Goal: Transaction & Acquisition: Purchase product/service

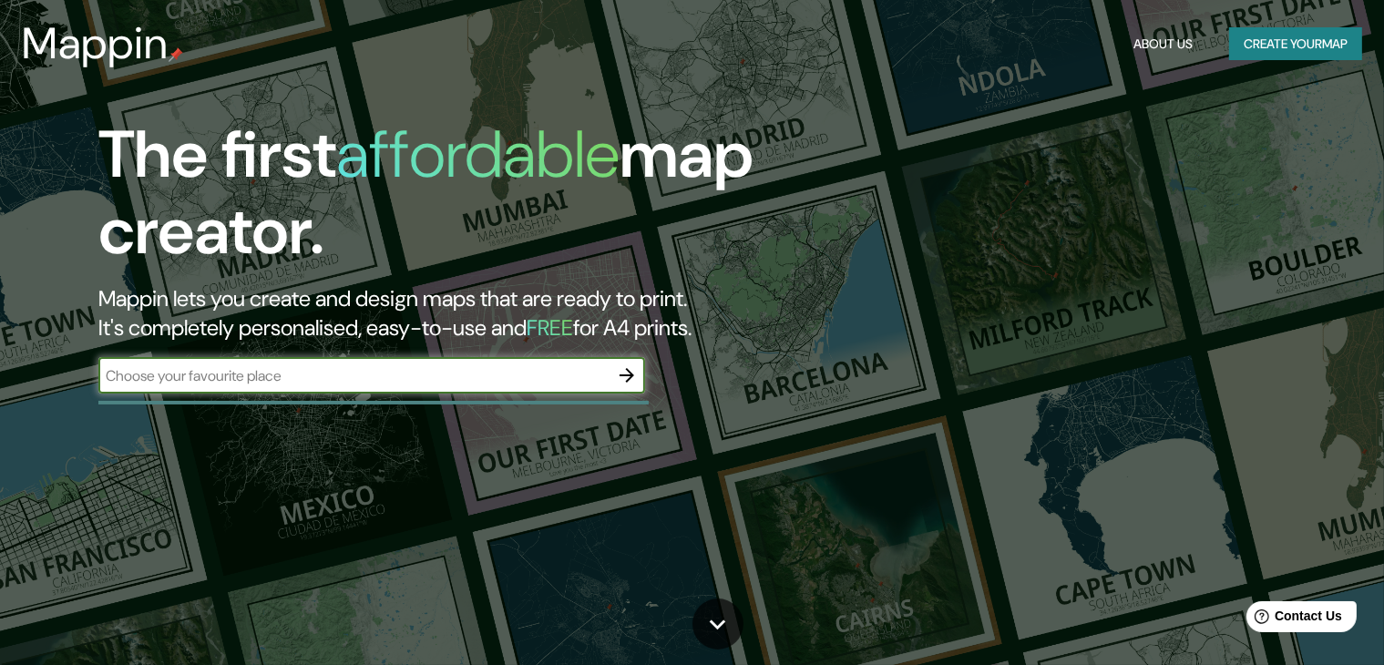
click at [1338, 55] on button "Create your map" at bounding box center [1295, 44] width 133 height 34
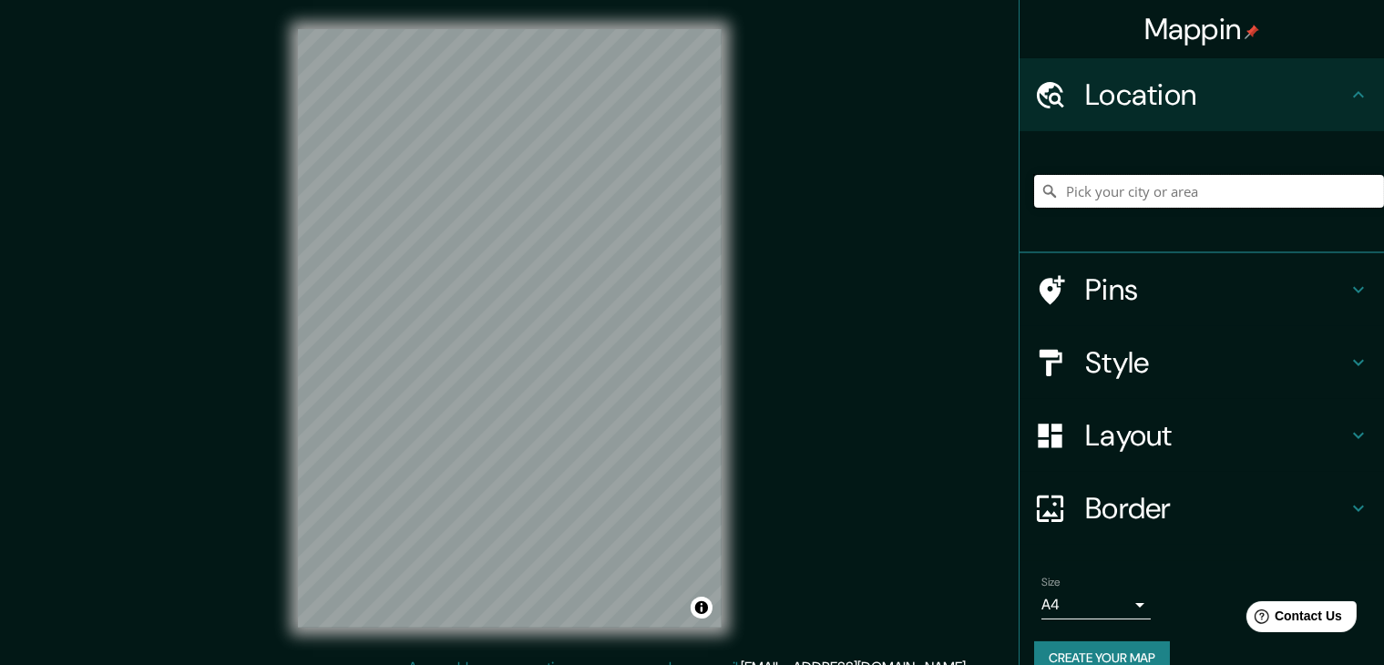
click at [1153, 201] on input "Pick your city or area" at bounding box center [1209, 191] width 350 height 33
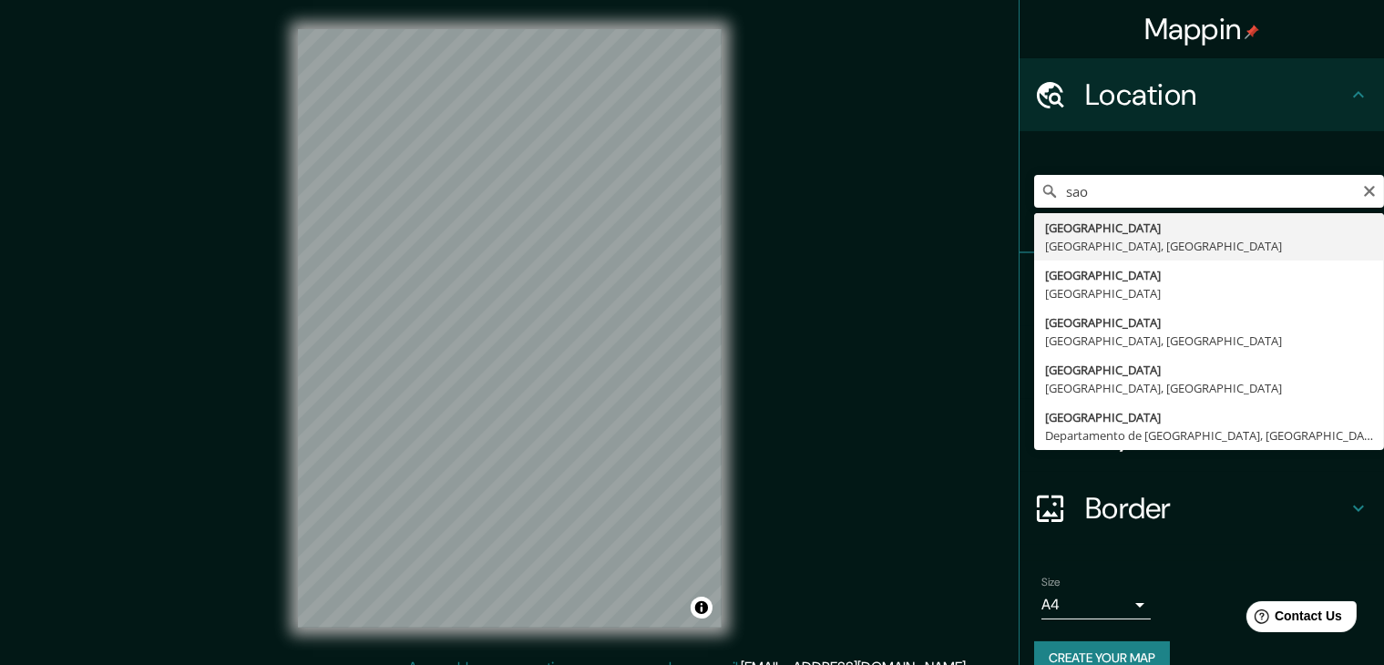
type input "[GEOGRAPHIC_DATA], [GEOGRAPHIC_DATA], [GEOGRAPHIC_DATA]"
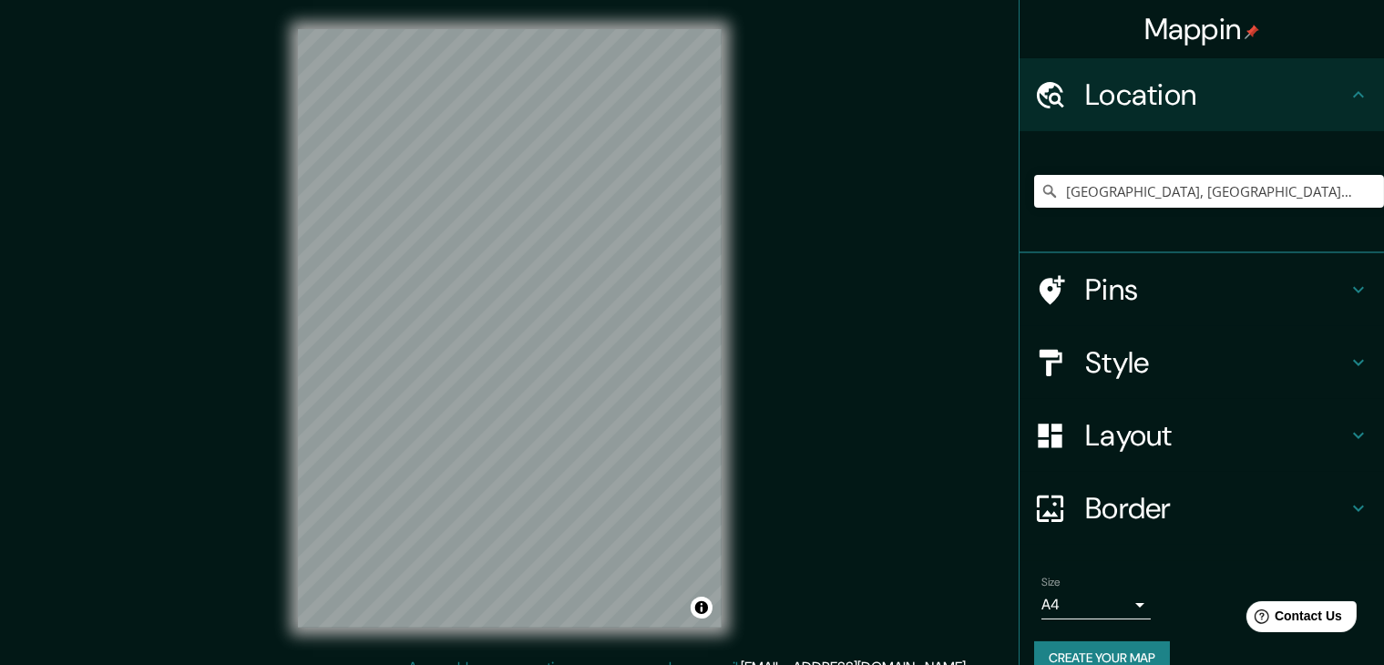
click at [1105, 369] on h4 "Style" at bounding box center [1216, 363] width 262 height 36
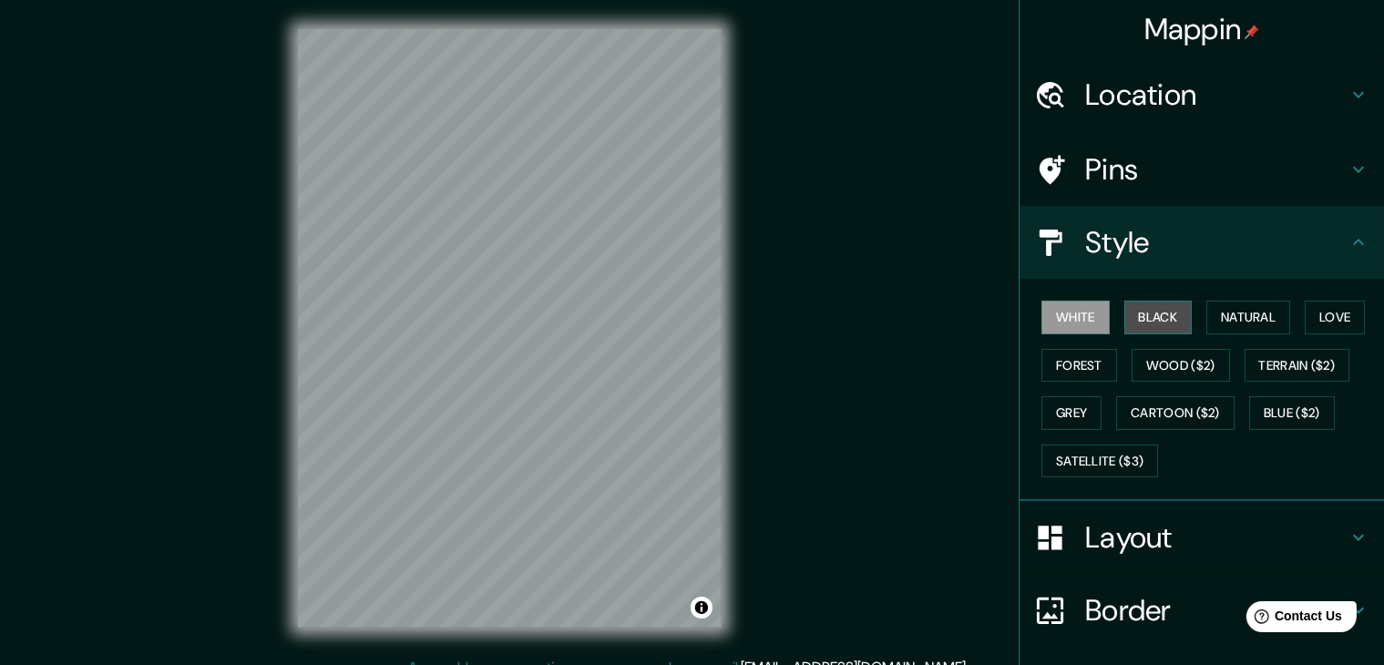
click at [1130, 323] on button "Black" at bounding box center [1159, 318] width 68 height 34
click at [1068, 352] on button "Forest" at bounding box center [1080, 366] width 76 height 34
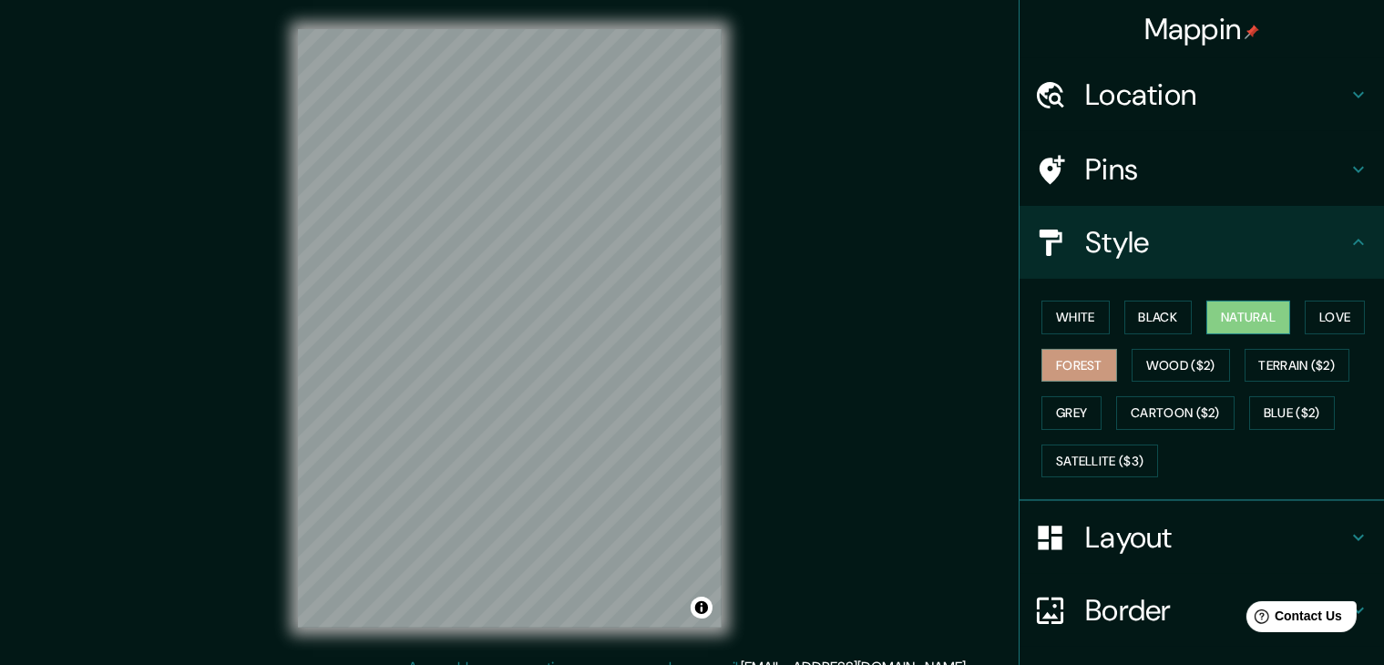
click at [1218, 319] on button "Natural" at bounding box center [1249, 318] width 84 height 34
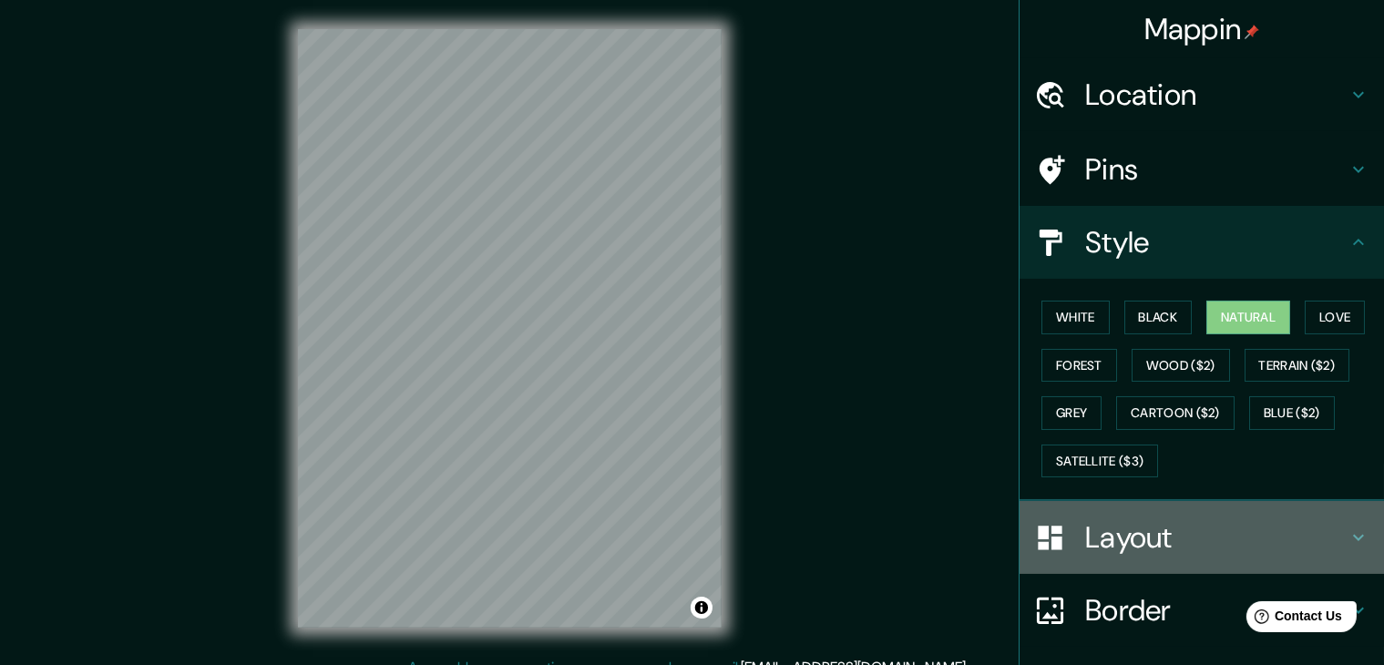
click at [1110, 531] on h4 "Layout" at bounding box center [1216, 538] width 262 height 36
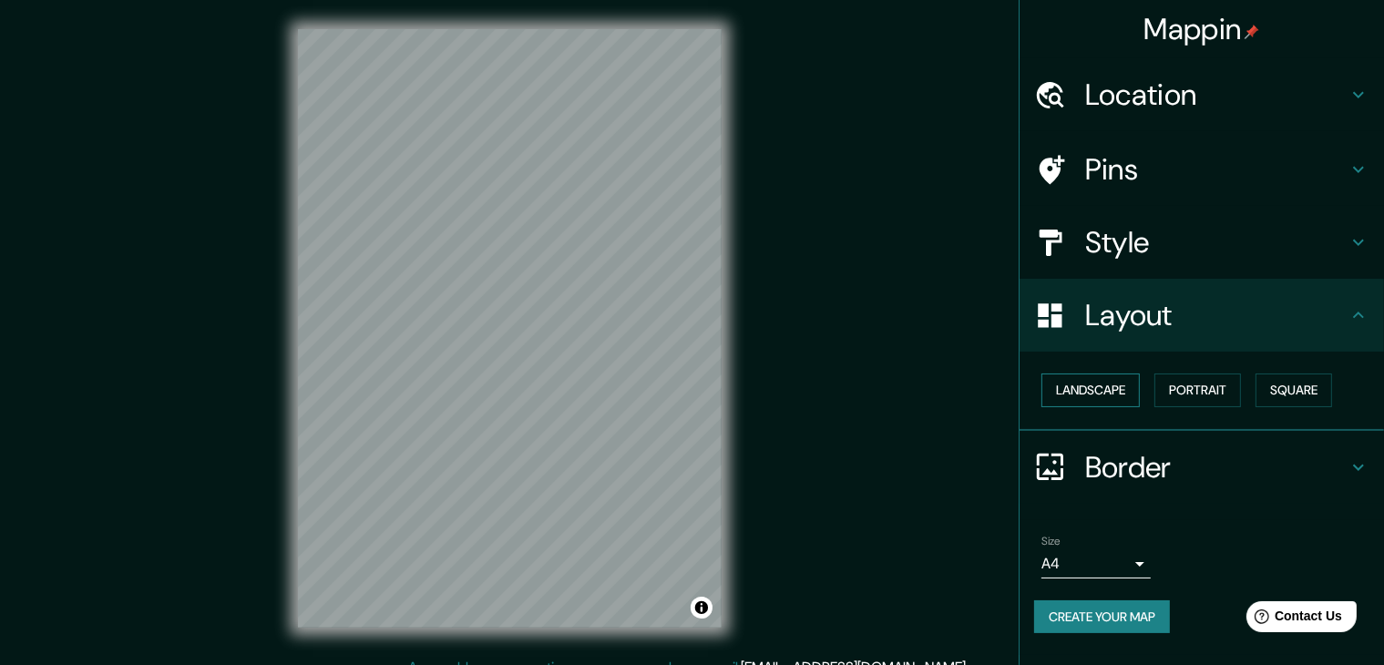
click at [1129, 393] on button "Landscape" at bounding box center [1091, 391] width 98 height 34
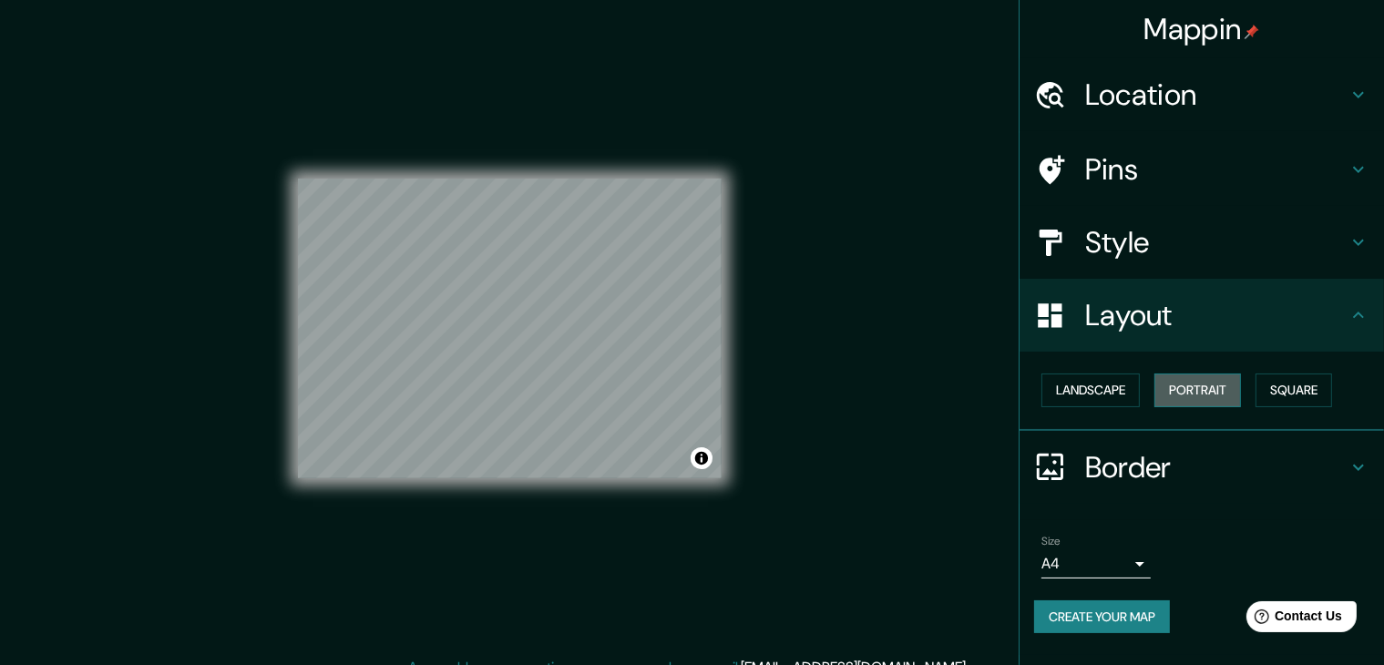
click at [1187, 392] on button "Portrait" at bounding box center [1198, 391] width 87 height 34
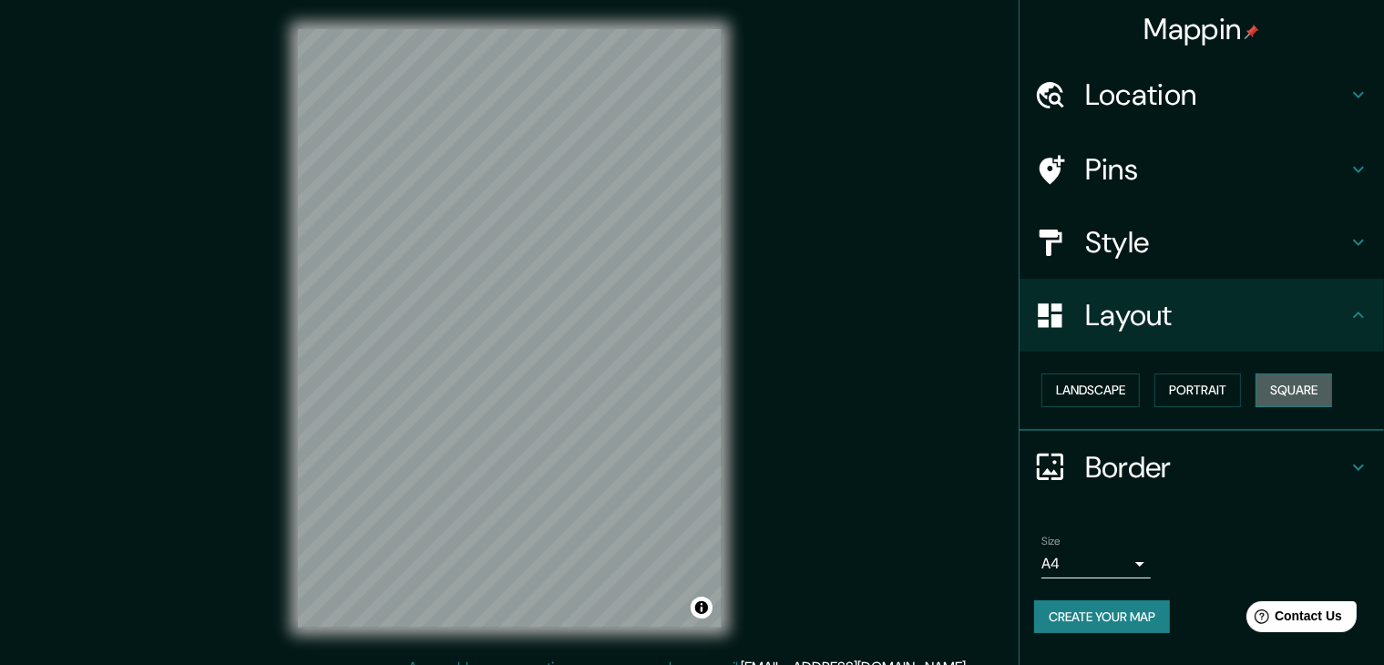
click at [1301, 394] on button "Square" at bounding box center [1294, 391] width 77 height 34
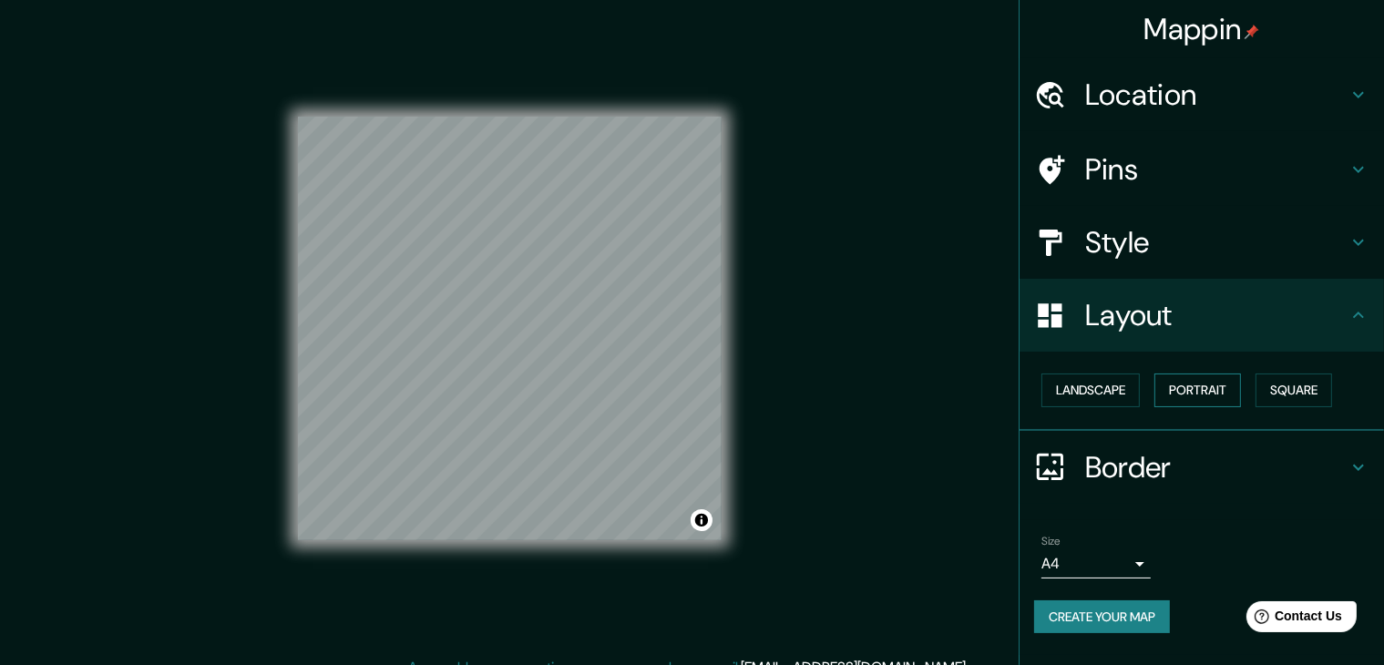
click at [1201, 398] on button "Portrait" at bounding box center [1198, 391] width 87 height 34
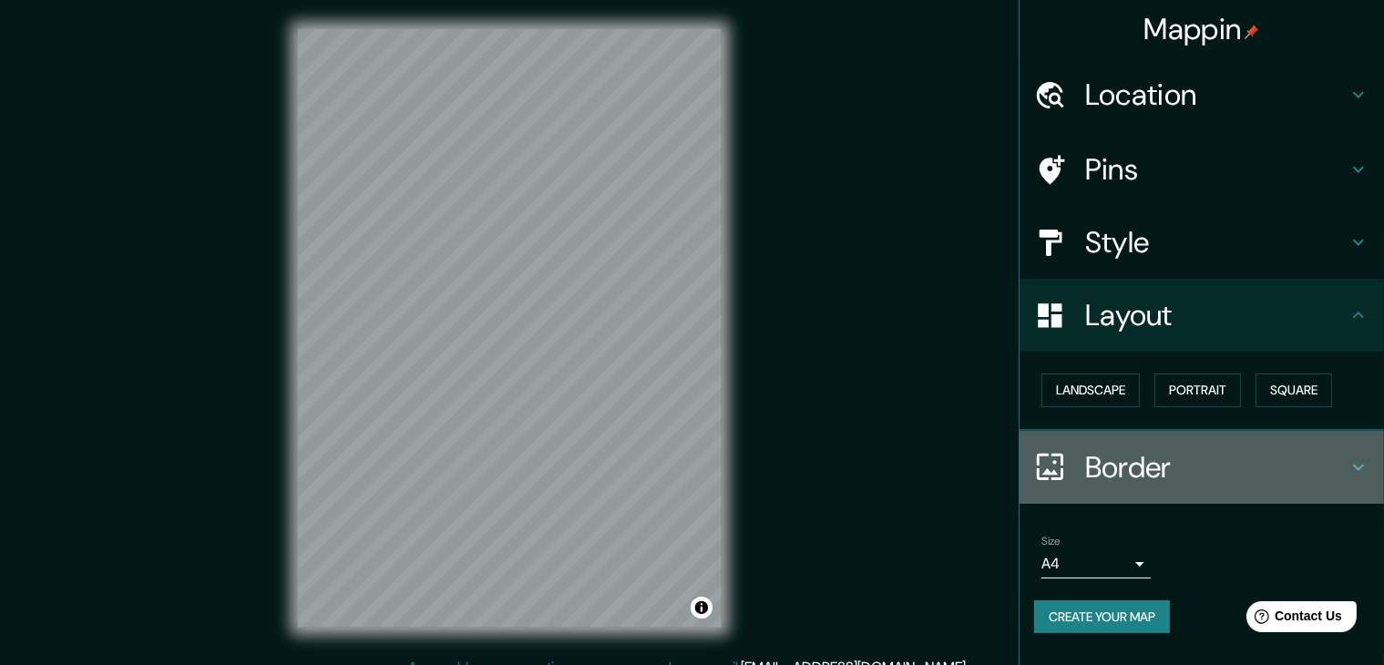
click at [1177, 456] on h4 "Border" at bounding box center [1216, 467] width 262 height 36
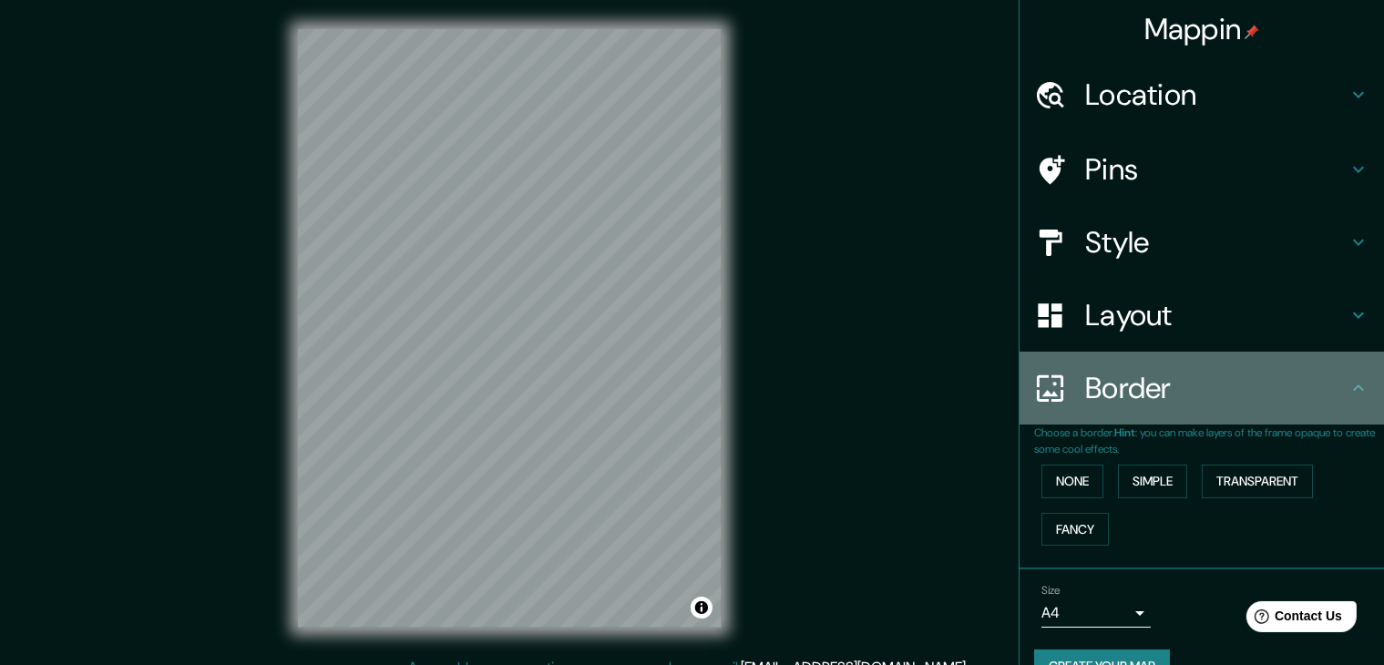
click at [1167, 407] on div "Border" at bounding box center [1202, 388] width 365 height 73
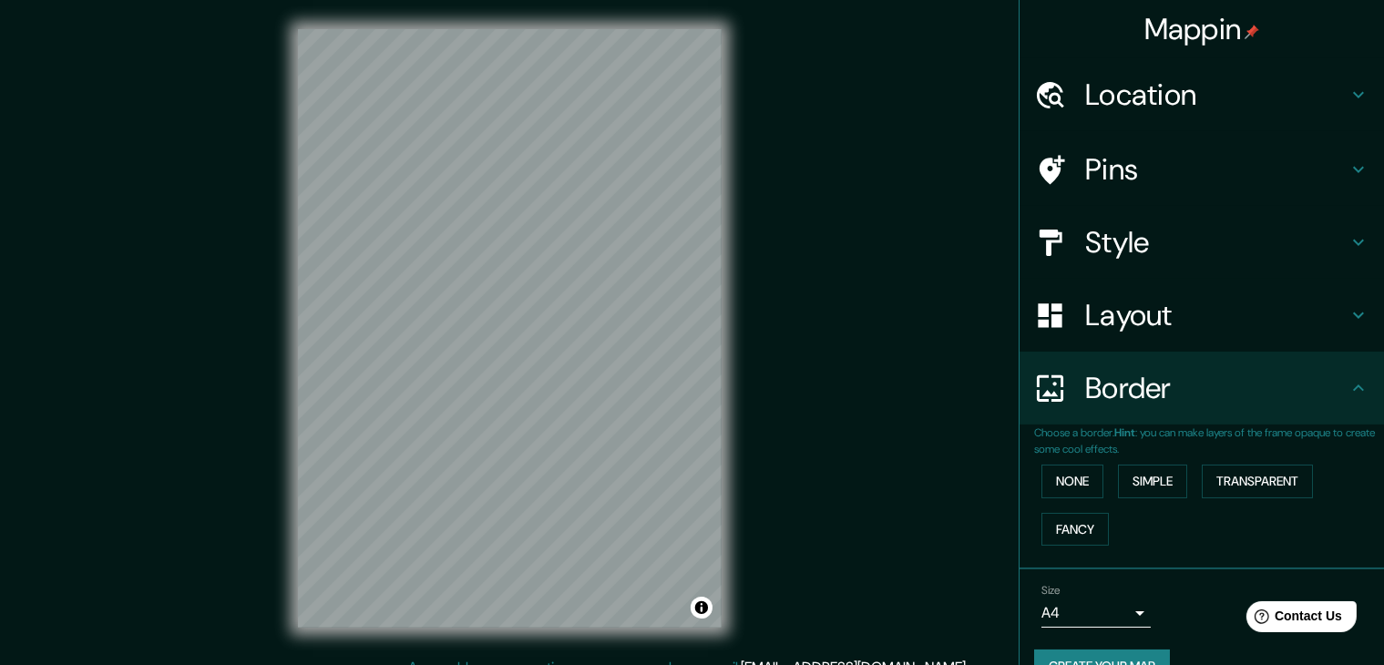
click at [1161, 192] on div "Pins" at bounding box center [1202, 169] width 365 height 73
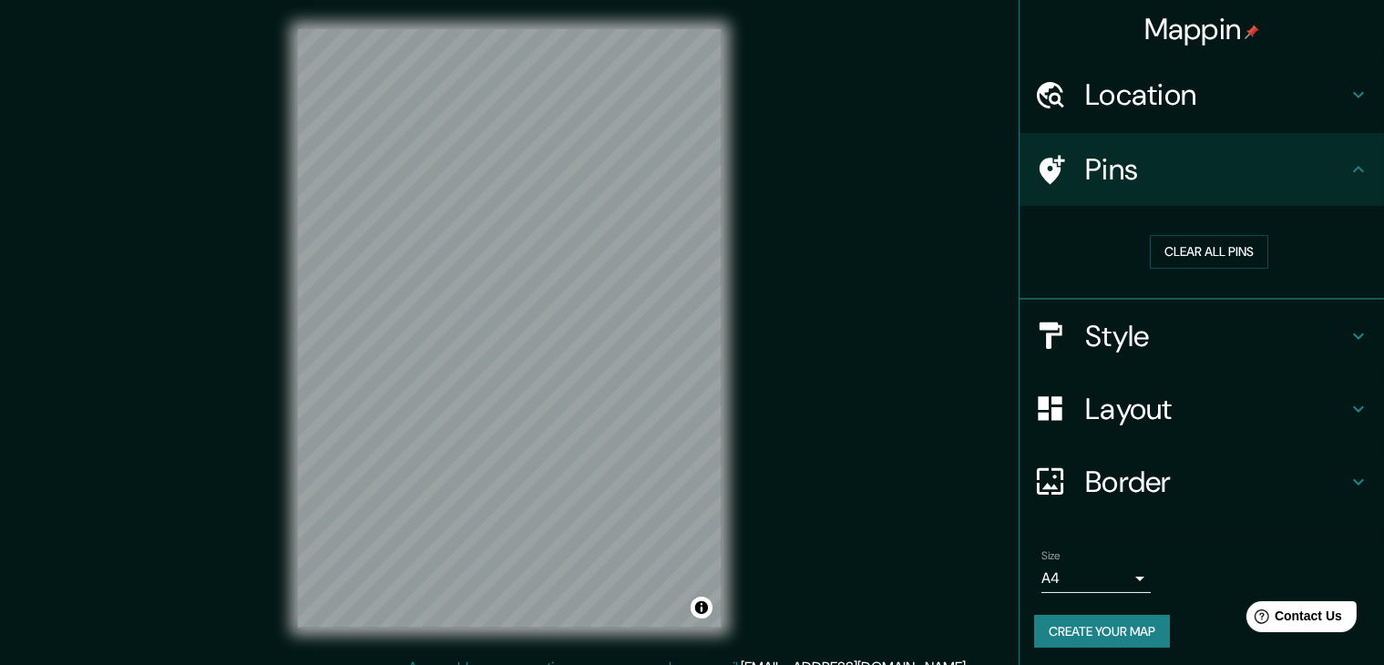
click at [1153, 176] on h4 "Pins" at bounding box center [1216, 169] width 262 height 36
click at [1138, 105] on h4 "Location" at bounding box center [1216, 95] width 262 height 36
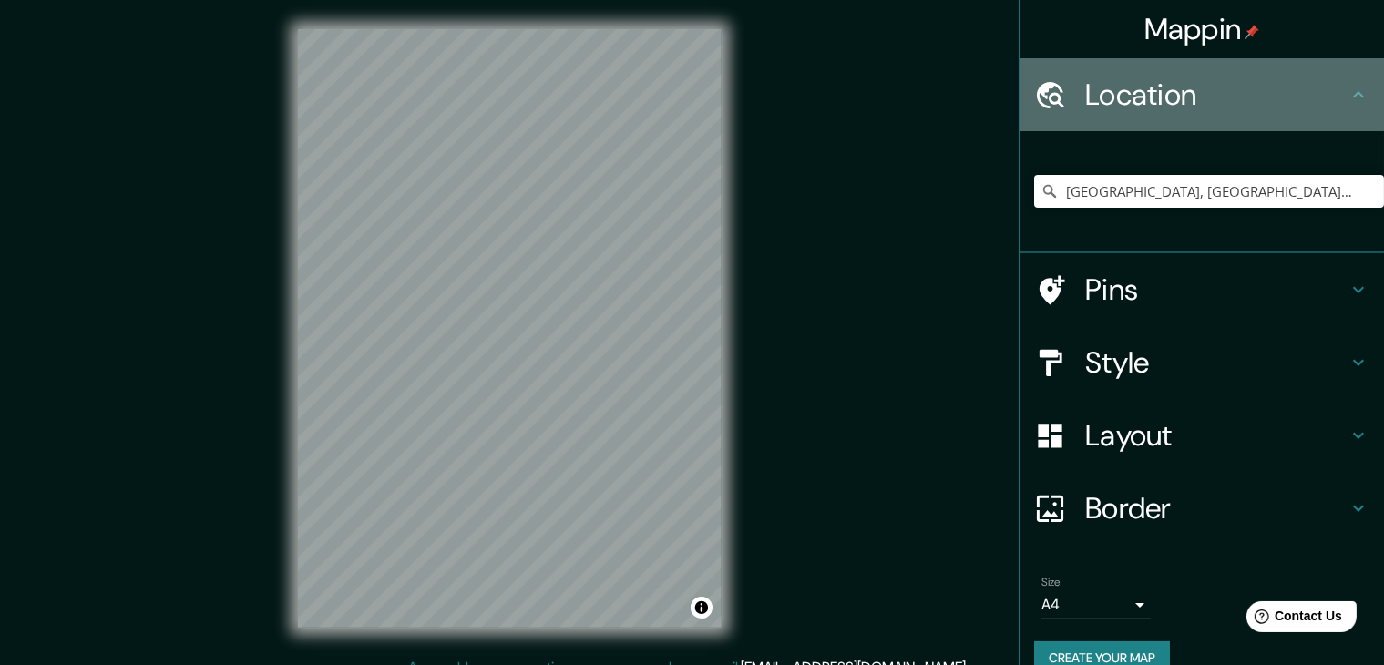
click at [1138, 105] on h4 "Location" at bounding box center [1216, 95] width 262 height 36
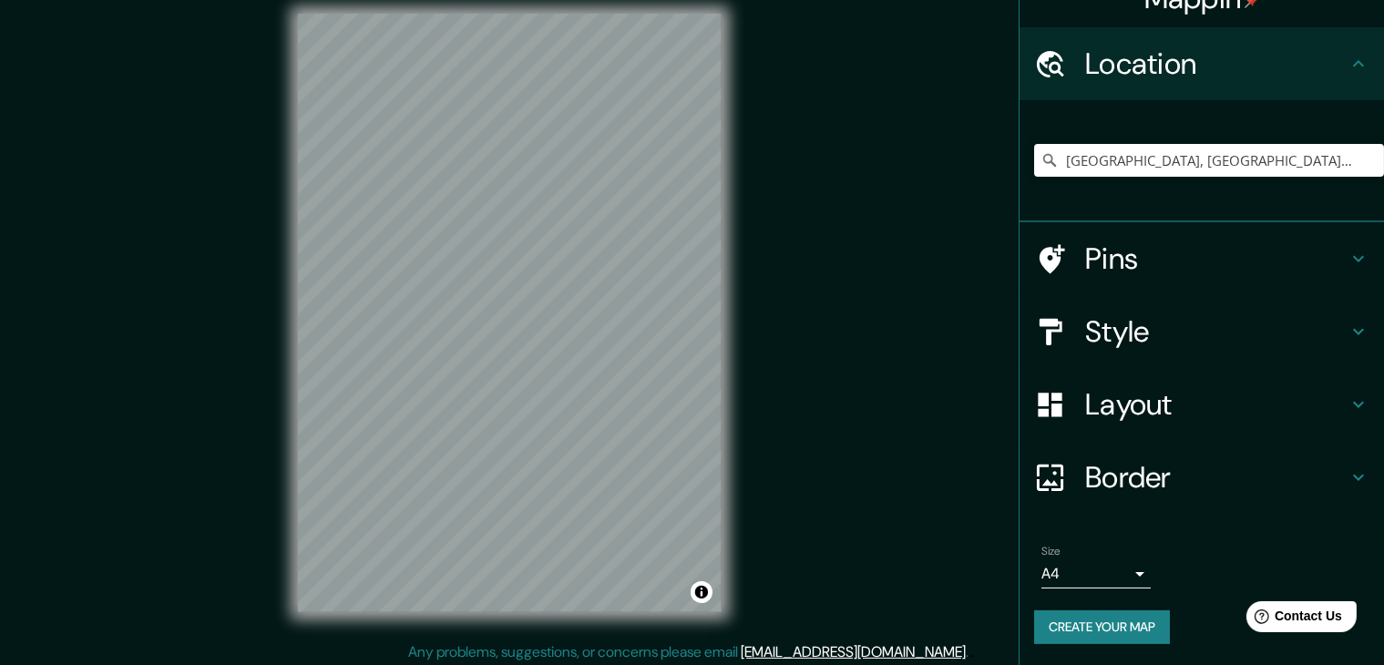
scroll to position [21, 0]
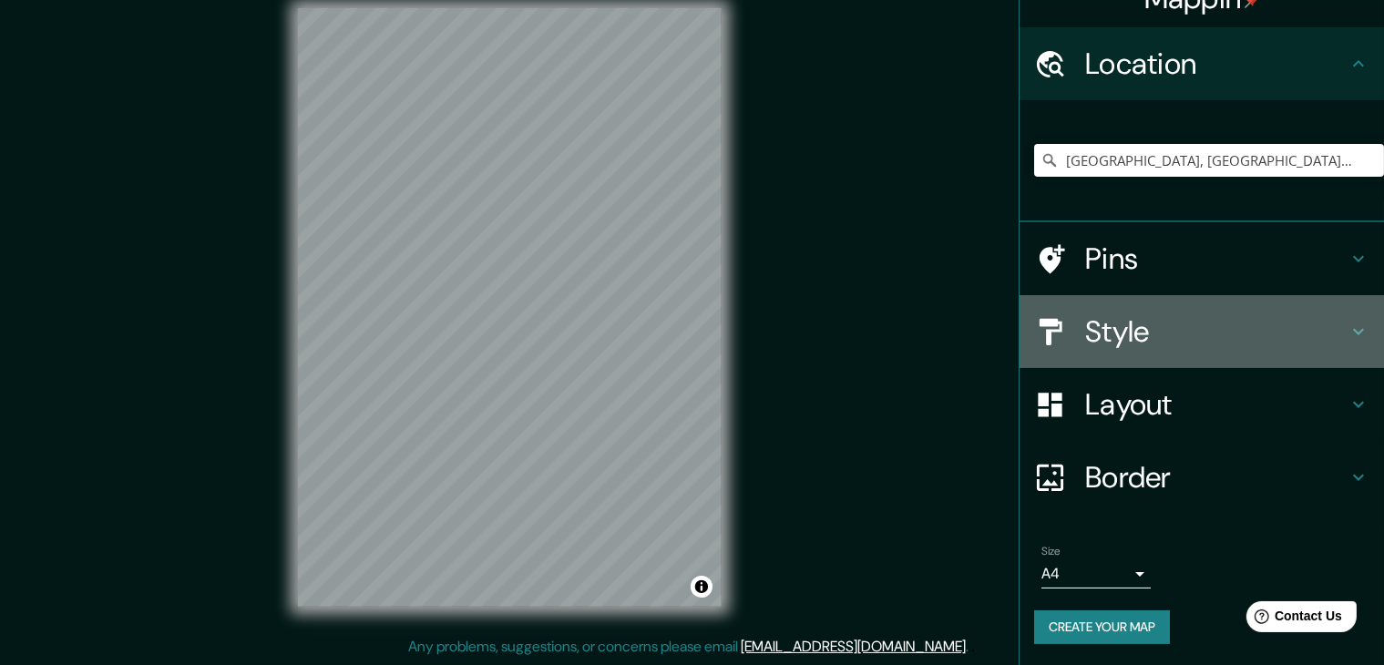
click at [1201, 344] on h4 "Style" at bounding box center [1216, 332] width 262 height 36
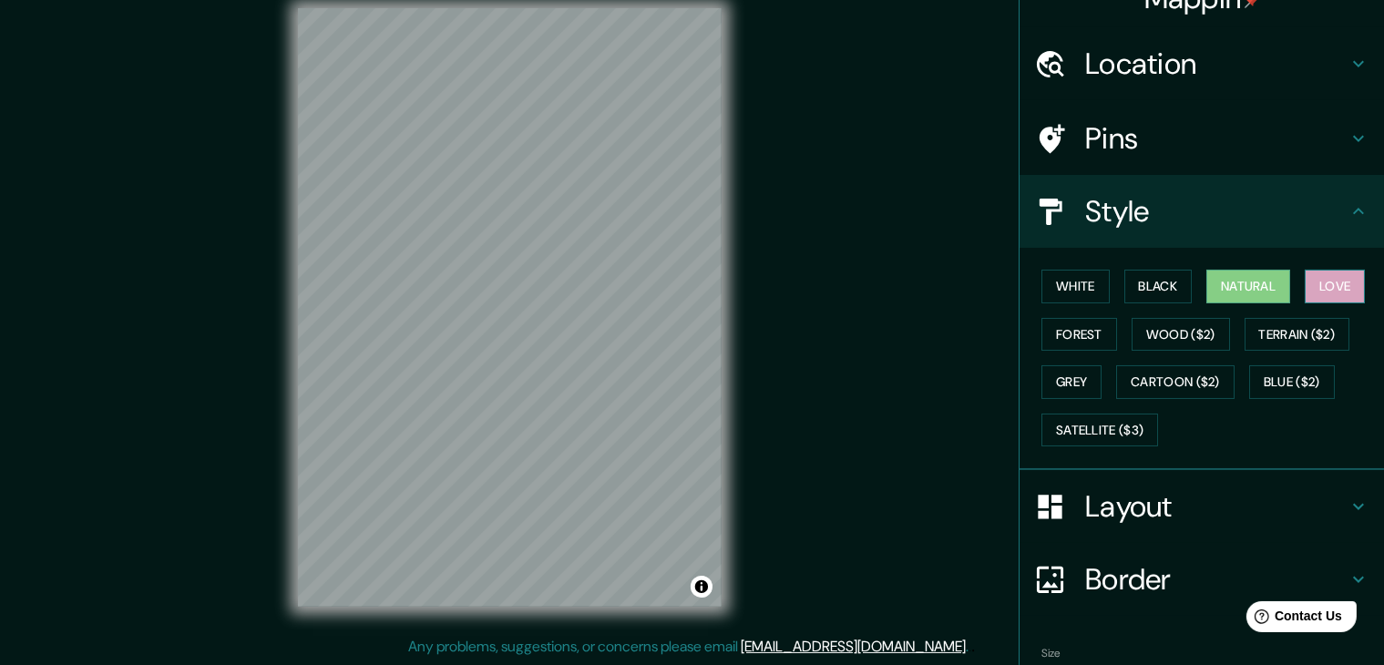
click at [1327, 293] on button "Love" at bounding box center [1335, 287] width 60 height 34
click at [1093, 338] on button "Forest" at bounding box center [1080, 335] width 76 height 34
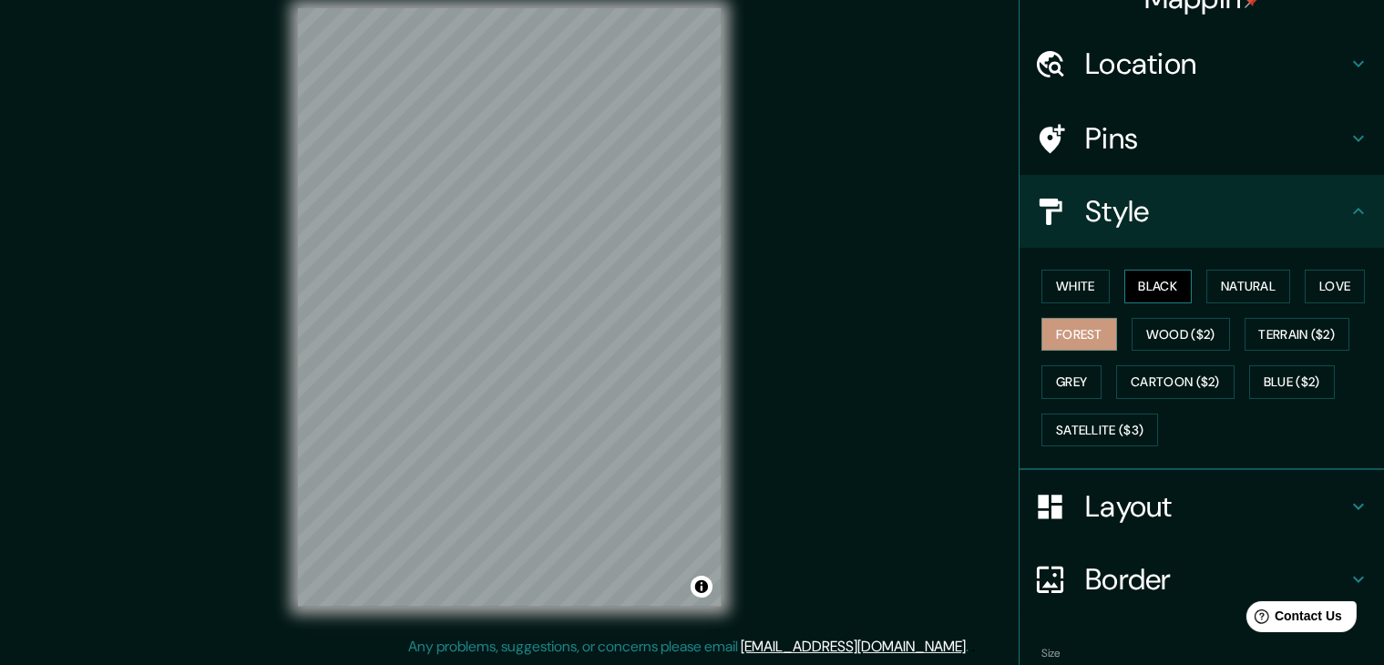
click at [1171, 291] on button "Black" at bounding box center [1159, 287] width 68 height 34
click at [1215, 291] on button "Natural" at bounding box center [1249, 287] width 84 height 34
